Goal: Check status

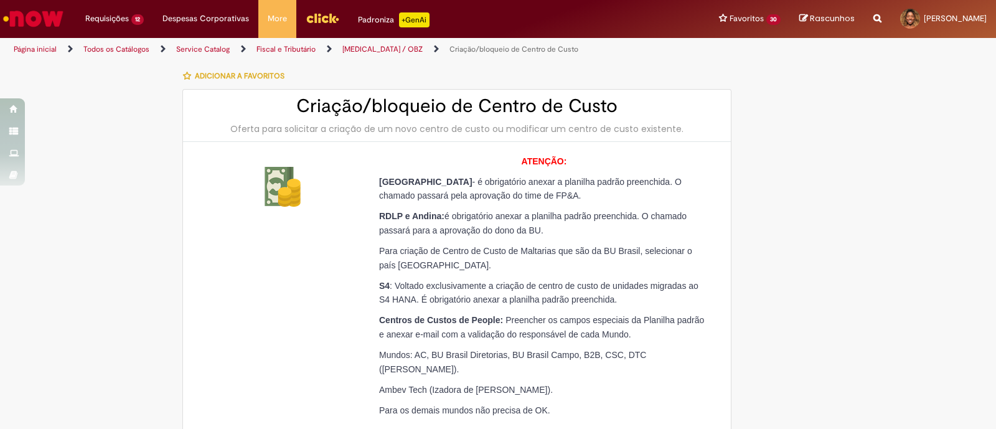
scroll to position [311, 0]
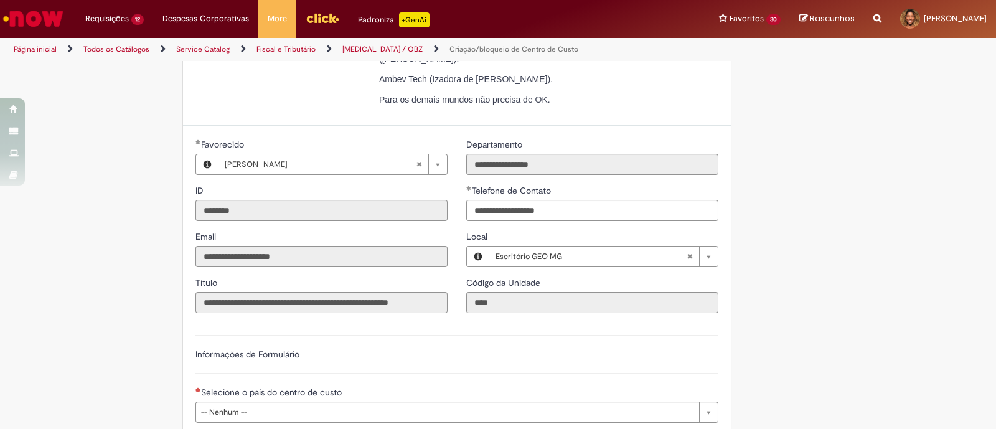
click at [847, 172] on div "Adicionar a Favoritos Criação/bloqueio de Centro de Custo Oferta para solicitar…" at bounding box center [498, 299] width 729 height 1094
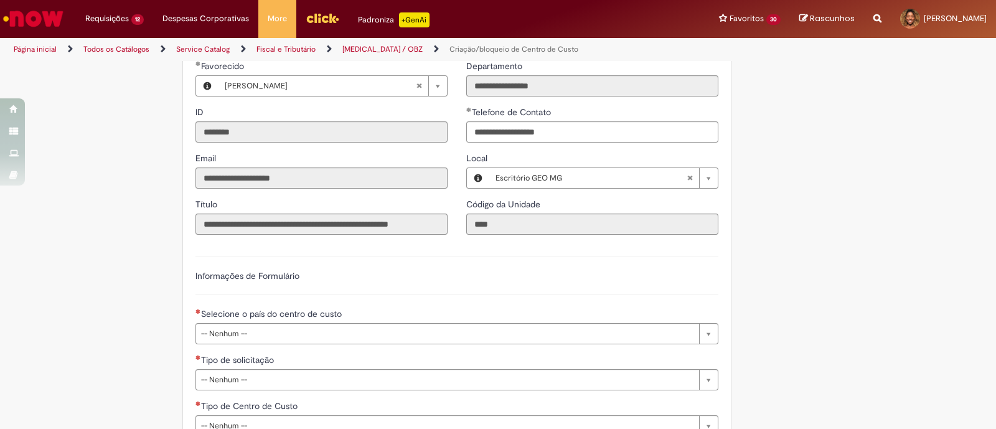
scroll to position [0, 0]
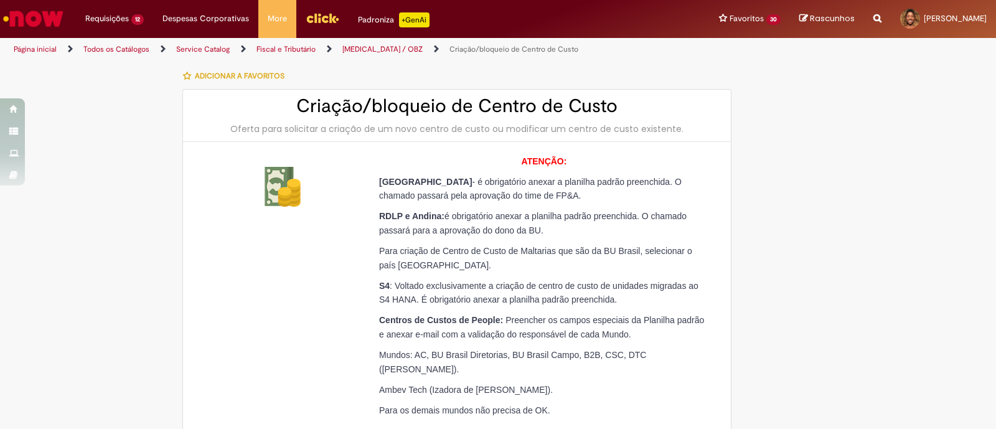
scroll to position [234, 0]
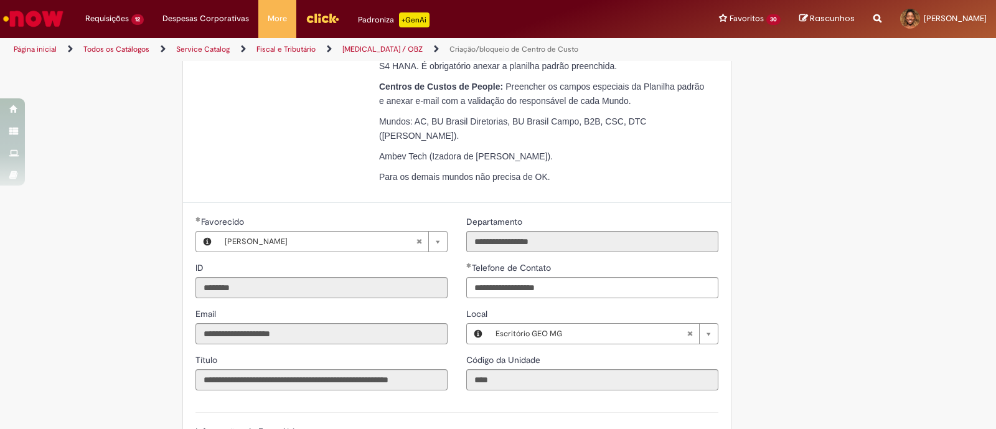
click at [830, 172] on div "Adicionar a Favoritos Criação/bloqueio de Centro de Custo Oferta para solicitar…" at bounding box center [498, 376] width 729 height 1094
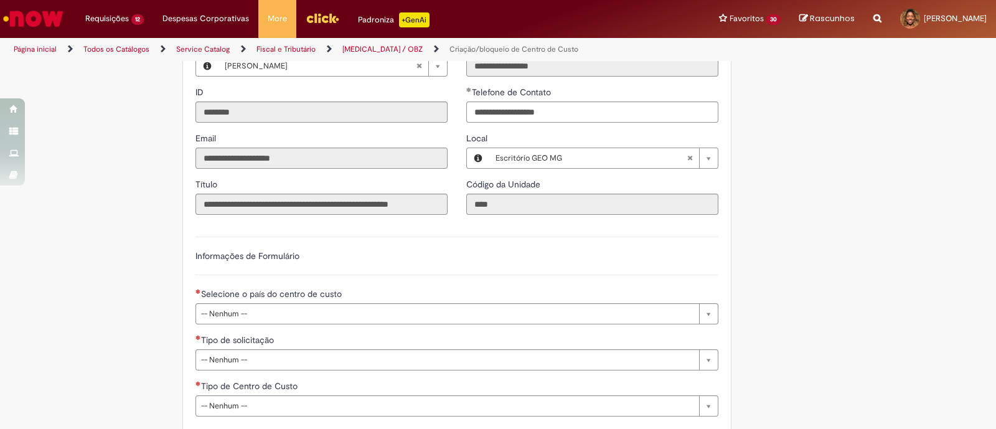
scroll to position [701, 0]
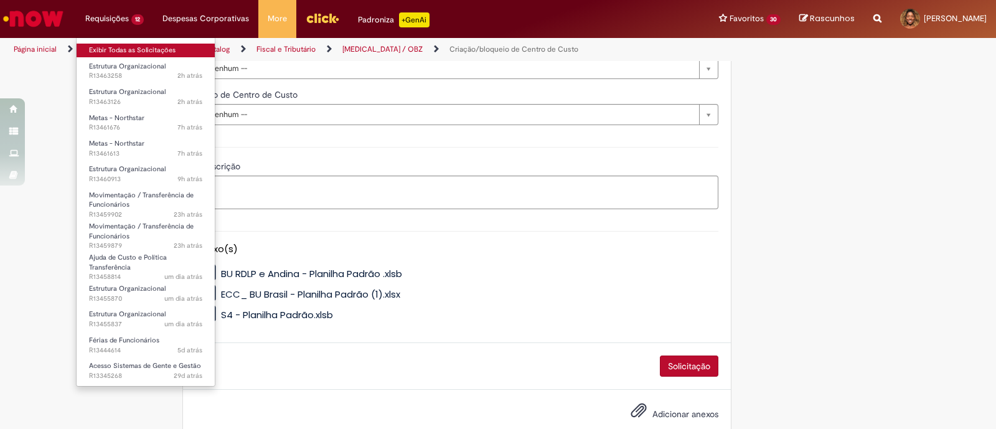
click at [114, 46] on link "Exibir Todas as Solicitações" at bounding box center [146, 51] width 138 height 14
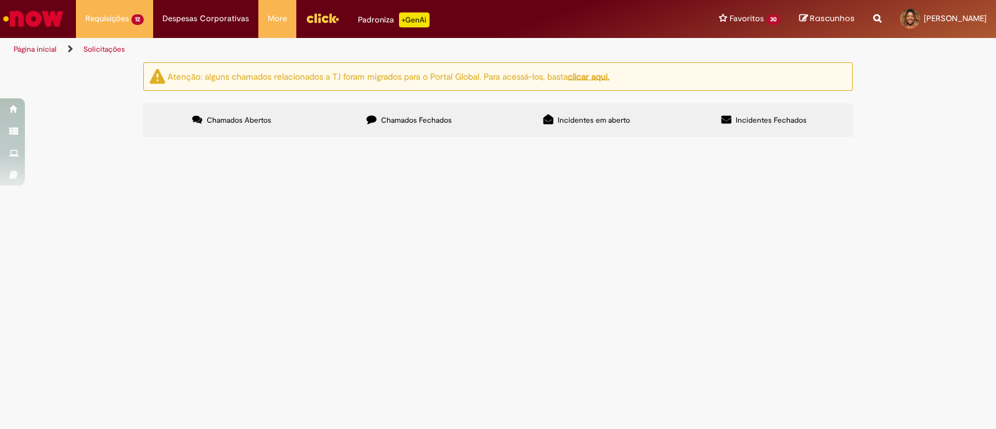
drag, startPoint x: 196, startPoint y: 220, endPoint x: 153, endPoint y: 221, distance: 43.6
click at [0, 0] on td "R13463258" at bounding box center [0, 0] width 0 height 0
copy span "R13463258"
drag, startPoint x: 192, startPoint y: 271, endPoint x: 153, endPoint y: 276, distance: 39.6
click at [0, 0] on td "R13463126" at bounding box center [0, 0] width 0 height 0
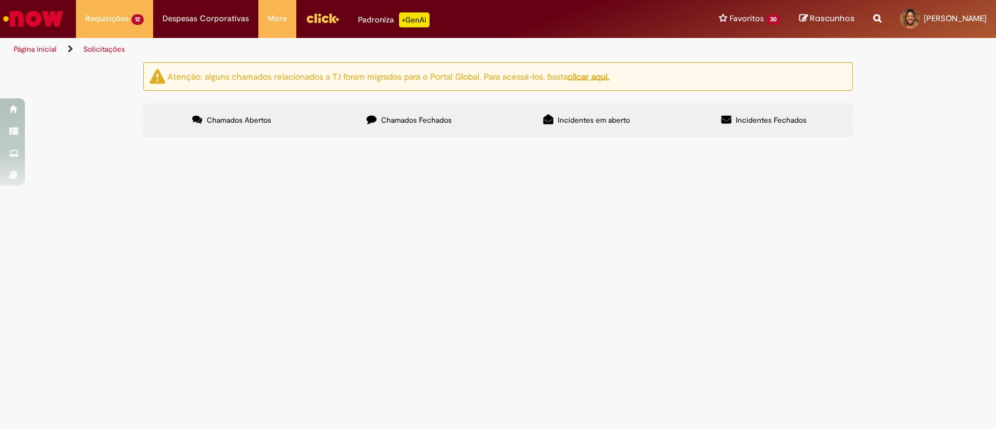
copy span "R13463126"
